Goal: Find specific page/section: Find specific page/section

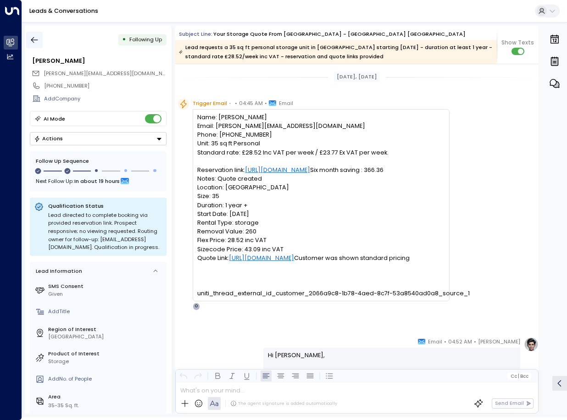
click at [33, 44] on icon "button" at bounding box center [34, 39] width 9 height 9
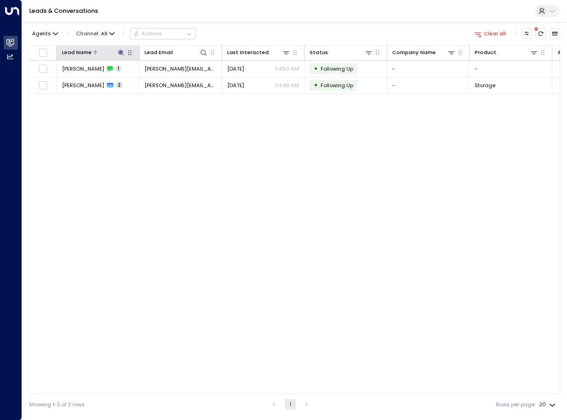
click at [120, 52] on icon at bounding box center [121, 53] width 6 height 6
click at [161, 78] on button "button" at bounding box center [166, 80] width 12 height 12
click at [147, 83] on input "text" at bounding box center [121, 80] width 101 height 15
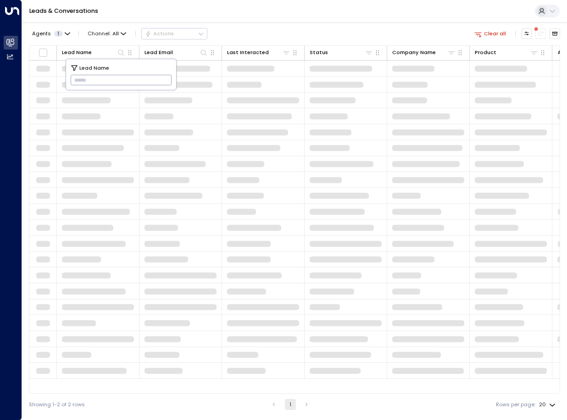
type input "**********"
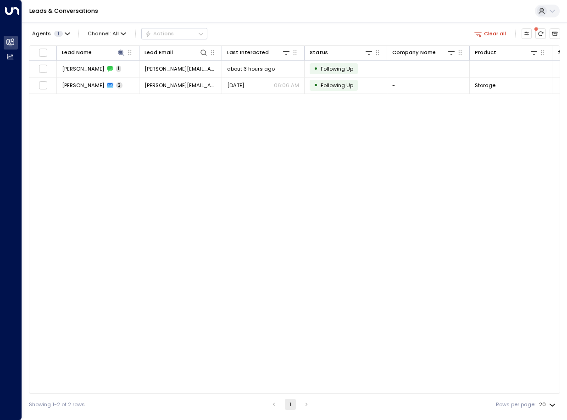
click at [205, 117] on div "Lead Name Lead Email Last Interacted Status Company Name Product # of people AI…" at bounding box center [294, 219] width 531 height 348
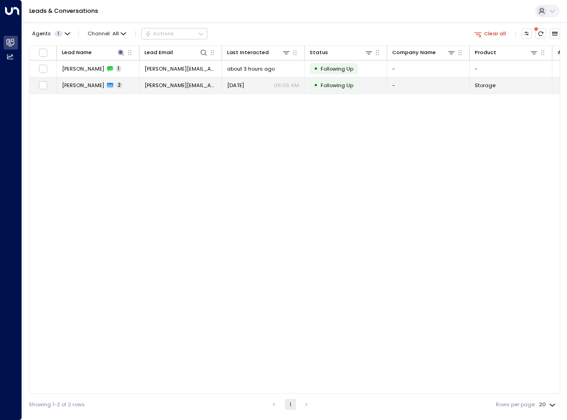
click at [205, 93] on td "[PERSON_NAME][EMAIL_ADDRESS][DOMAIN_NAME]" at bounding box center [180, 85] width 83 height 16
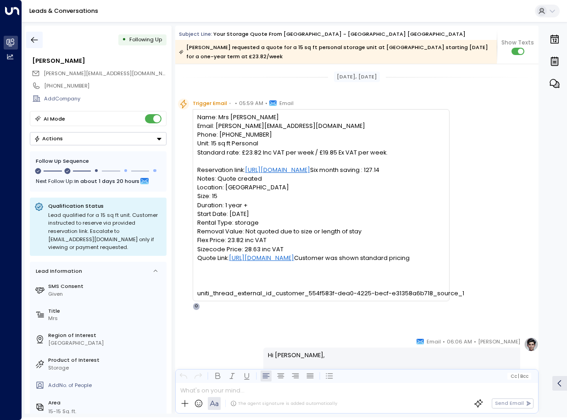
click at [35, 40] on icon "button" at bounding box center [34, 39] width 9 height 9
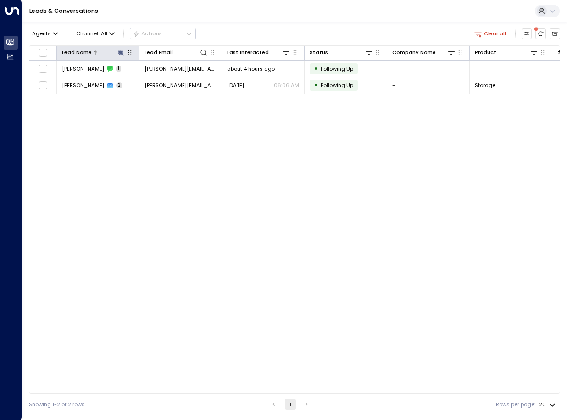
click at [122, 51] on icon at bounding box center [121, 53] width 6 height 6
click at [164, 80] on icon "button" at bounding box center [166, 80] width 6 height 6
click at [133, 80] on input "text" at bounding box center [121, 80] width 101 height 15
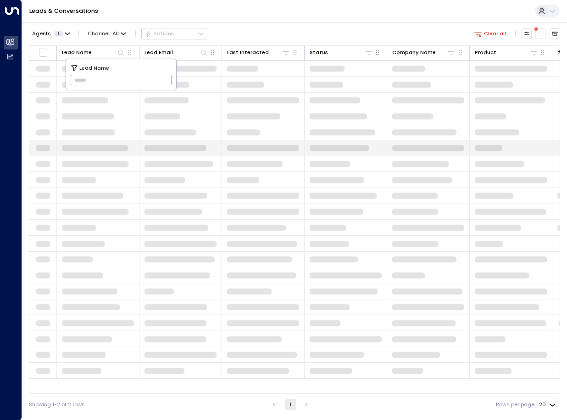
type input "**********"
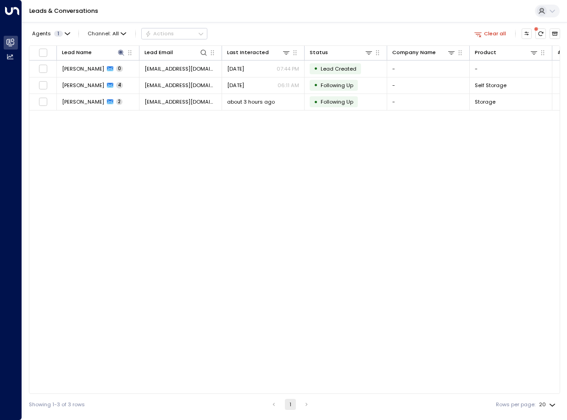
click at [228, 233] on div "Lead Name Lead Email Last Interacted Status Company Name Product # of people AI…" at bounding box center [294, 219] width 531 height 348
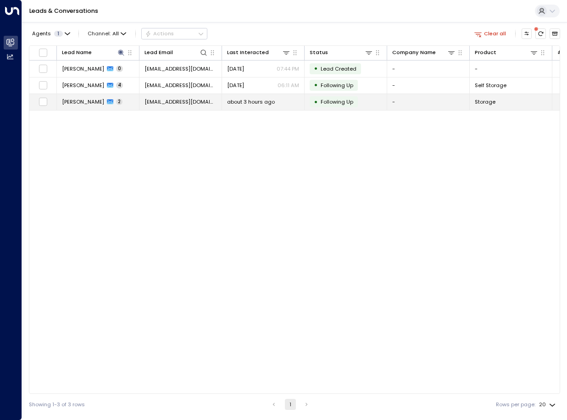
click at [123, 105] on td "[PERSON_NAME] H 2" at bounding box center [98, 102] width 83 height 16
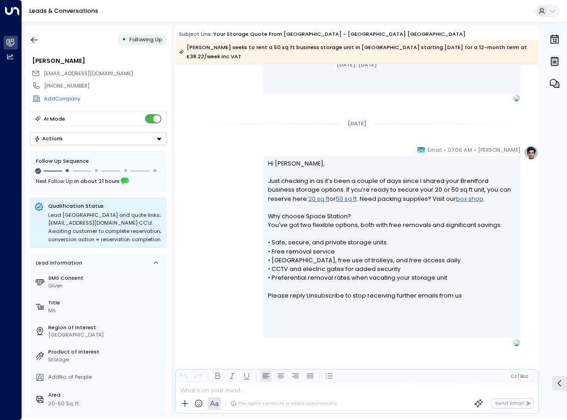
scroll to position [487, 0]
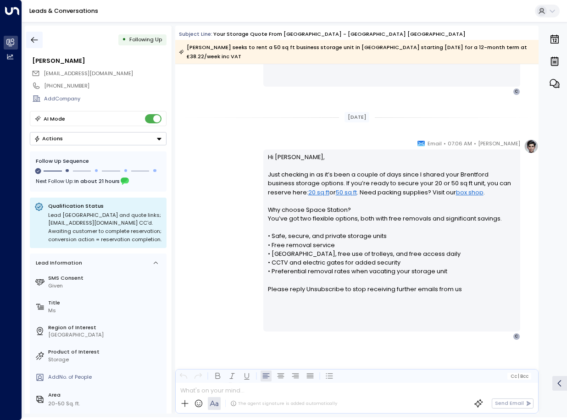
click at [39, 37] on icon "button" at bounding box center [34, 39] width 9 height 9
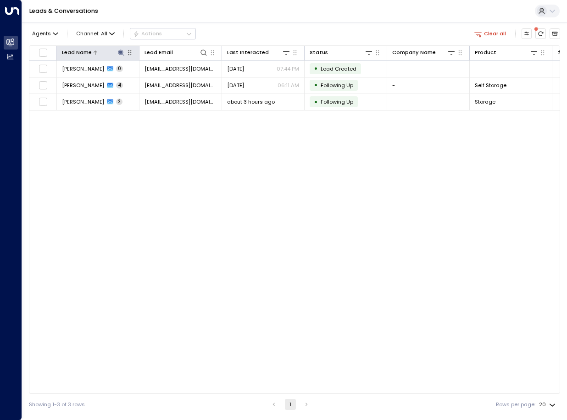
click at [124, 55] on icon at bounding box center [120, 52] width 7 height 7
click at [165, 79] on icon "button" at bounding box center [165, 80] width 7 height 7
click at [140, 86] on input "text" at bounding box center [121, 80] width 101 height 15
paste input "**********"
type input "**********"
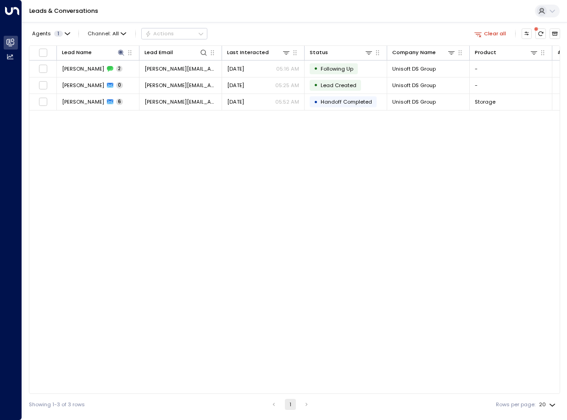
drag, startPoint x: 250, startPoint y: 18, endPoint x: 245, endPoint y: 36, distance: 18.7
click at [251, 18] on div "Leads & Conversations" at bounding box center [294, 11] width 545 height 22
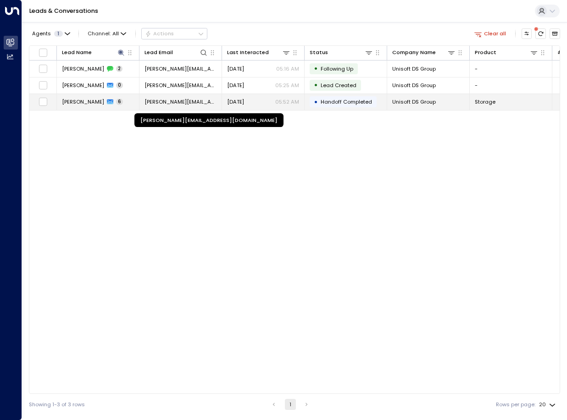
click at [178, 105] on span "[PERSON_NAME][EMAIL_ADDRESS][DOMAIN_NAME]" at bounding box center [180, 101] width 72 height 7
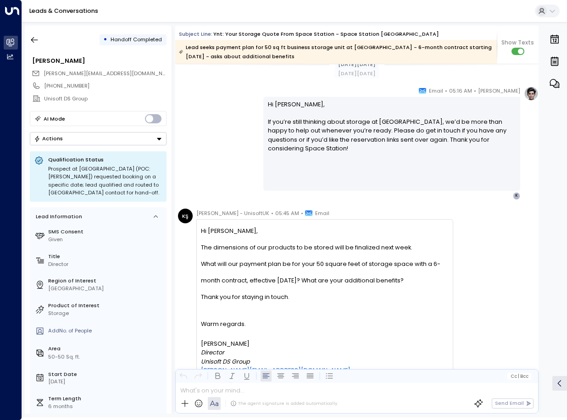
scroll to position [1623, 0]
